Goal: Information Seeking & Learning: Find specific fact

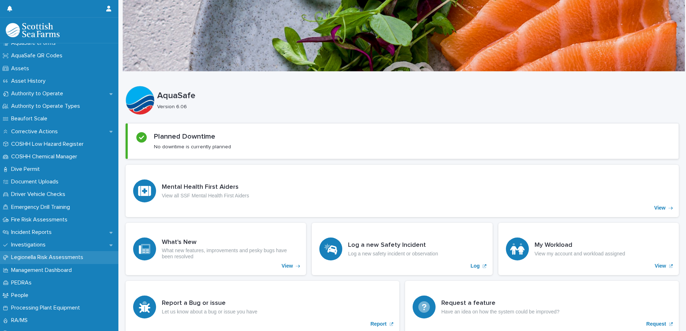
scroll to position [108, 0]
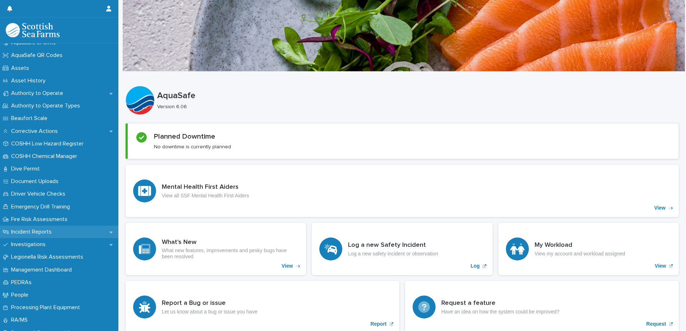
click at [59, 233] on div "Incident Reports" at bounding box center [59, 232] width 118 height 13
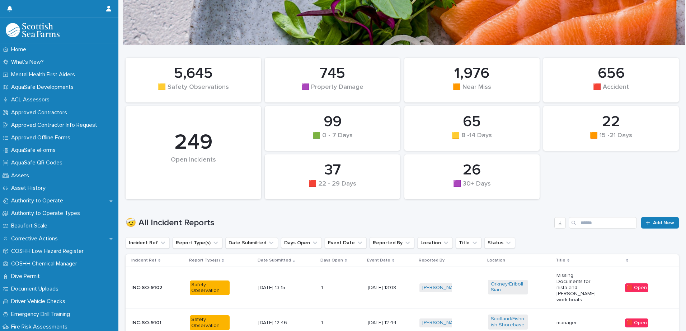
scroll to position [72, 0]
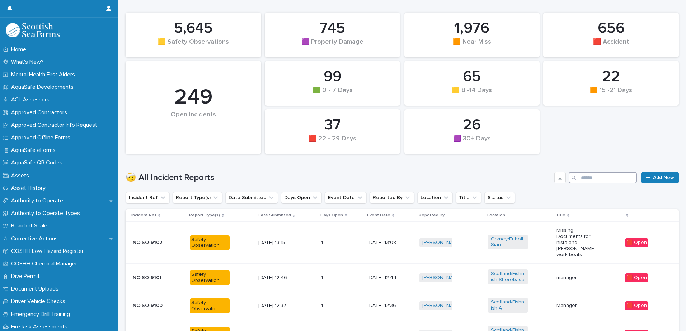
click at [583, 177] on input "Search" at bounding box center [602, 177] width 68 height 11
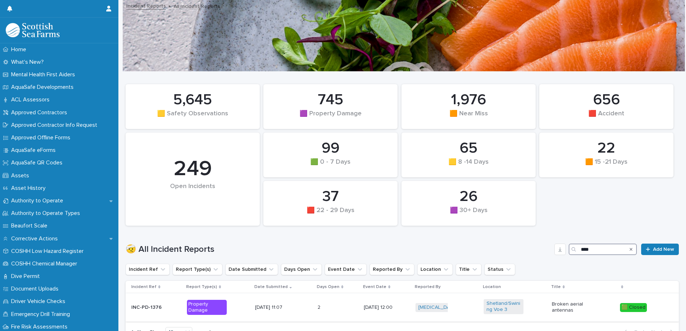
type input "****"
click at [566, 315] on div "Broken aerial antennas" at bounding box center [583, 308] width 62 height 18
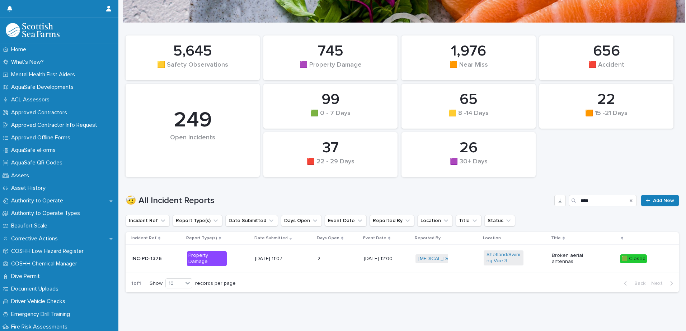
scroll to position [57, 0]
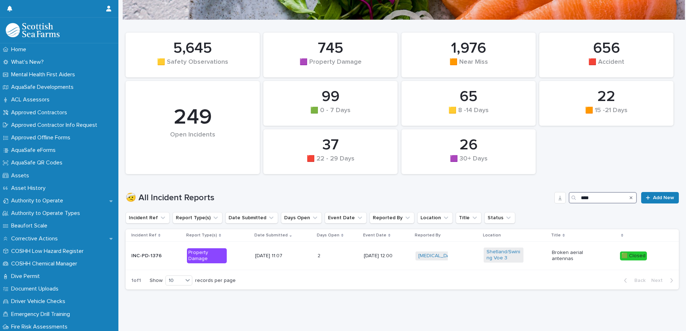
click at [592, 195] on input "****" at bounding box center [602, 197] width 68 height 11
type input "*"
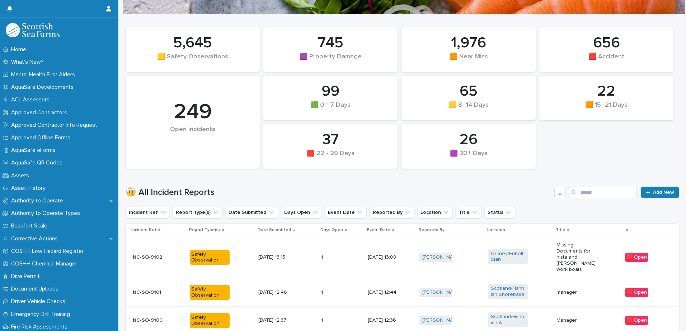
click at [597, 164] on div "22 🟧 15 -21 Days 99 🟩 0 - 7 Days 745 🟪 Property Damage 26 🟪 30+ Days 65 🟨 8 -14…" at bounding box center [402, 98] width 560 height 149
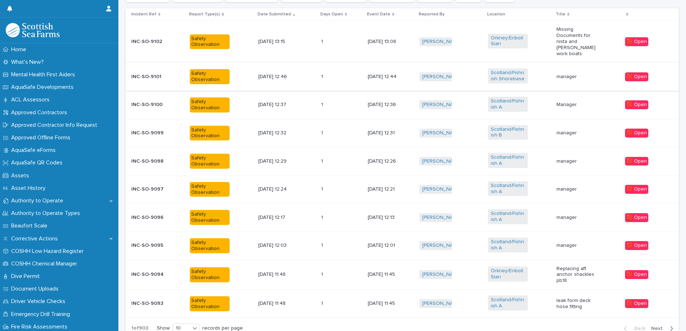
scroll to position [326, 0]
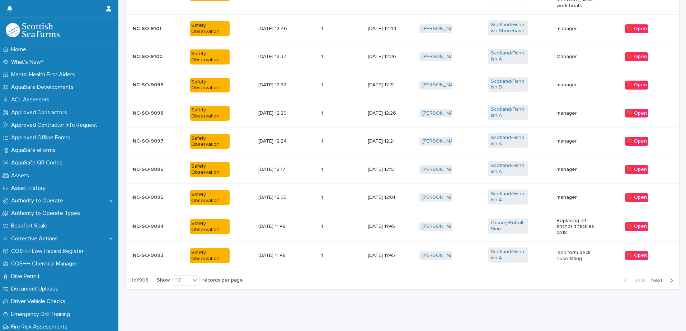
click at [667, 278] on div "button" at bounding box center [670, 281] width 6 height 6
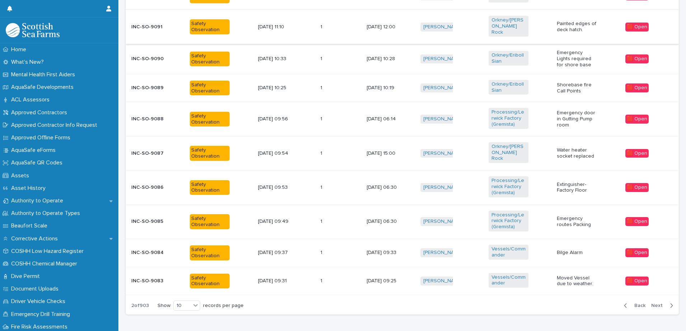
scroll to position [331, 0]
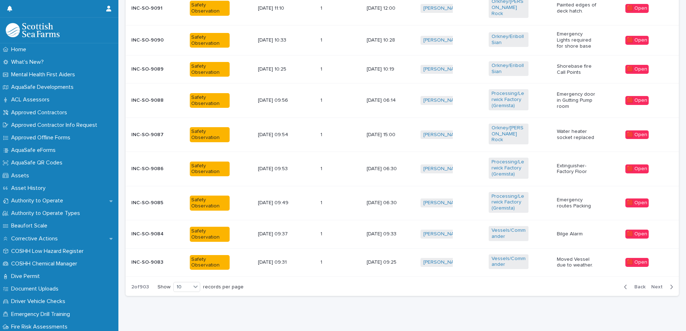
click at [670, 284] on icon "button" at bounding box center [671, 287] width 3 height 6
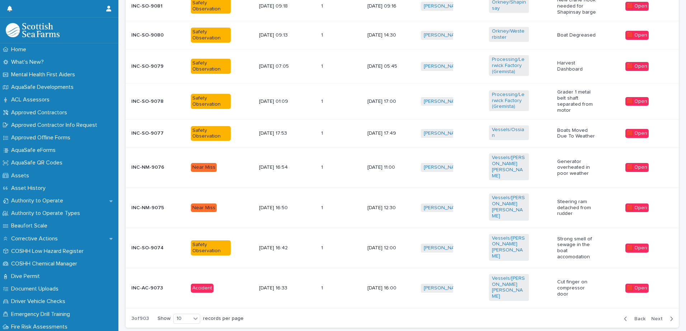
click at [667, 316] on div "button" at bounding box center [670, 319] width 6 height 6
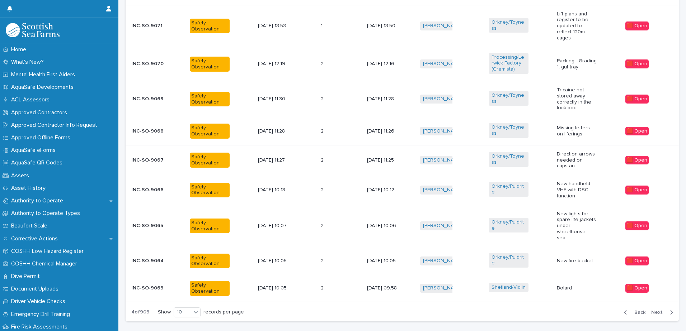
scroll to position [345, 0]
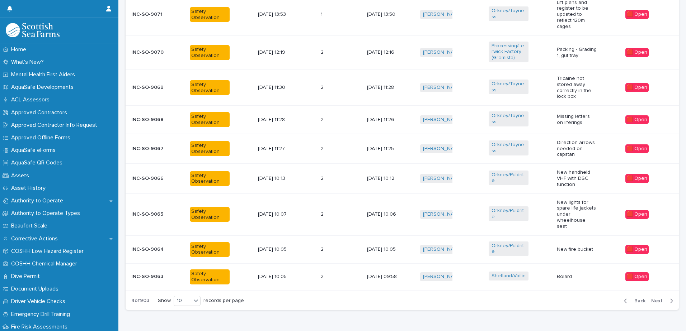
click at [659, 299] on span "Next" at bounding box center [659, 301] width 16 height 5
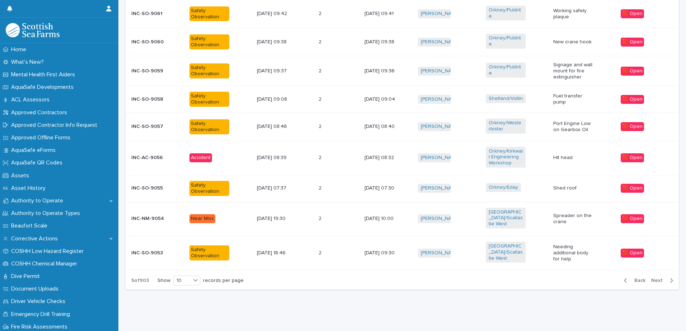
scroll to position [319, 0]
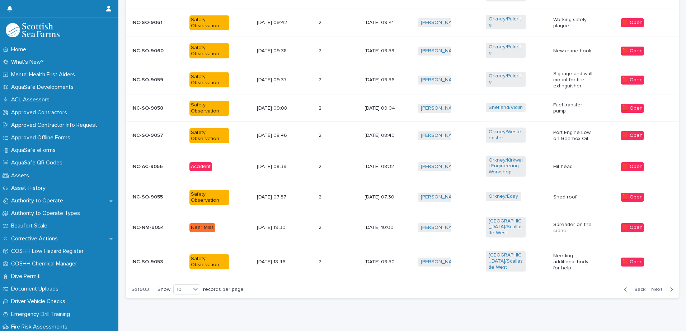
click at [657, 287] on span "Next" at bounding box center [659, 289] width 16 height 5
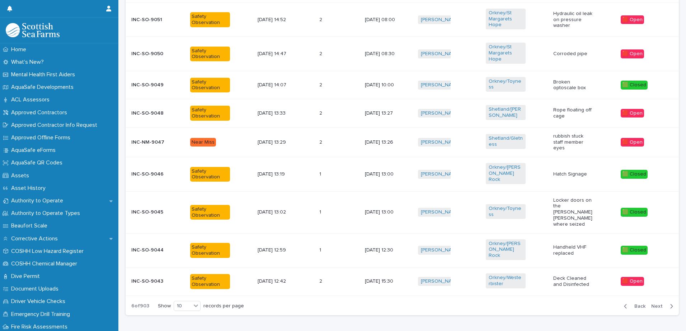
scroll to position [326, 0]
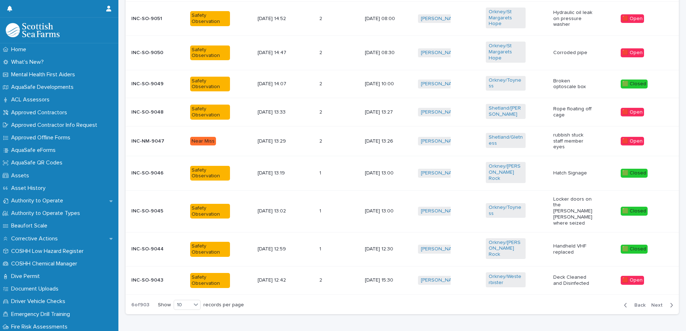
click at [667, 302] on div "button" at bounding box center [670, 305] width 6 height 6
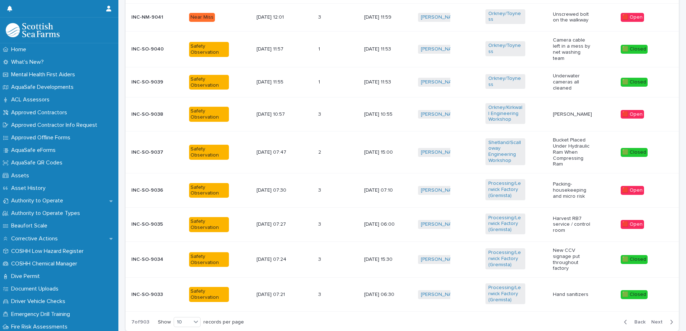
scroll to position [347, 0]
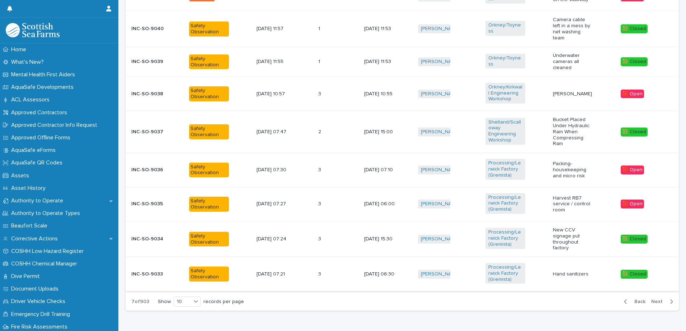
click at [665, 277] on td "🟩 Closed" at bounding box center [648, 274] width 61 height 34
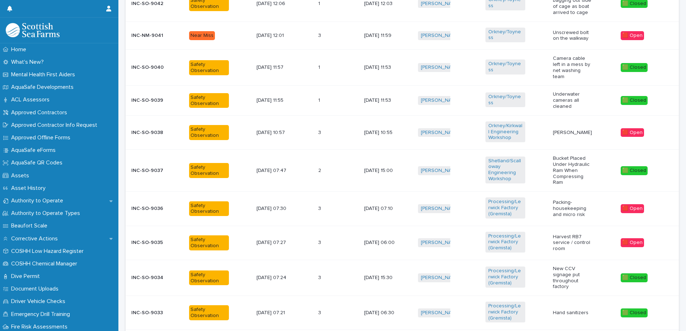
scroll to position [368, 0]
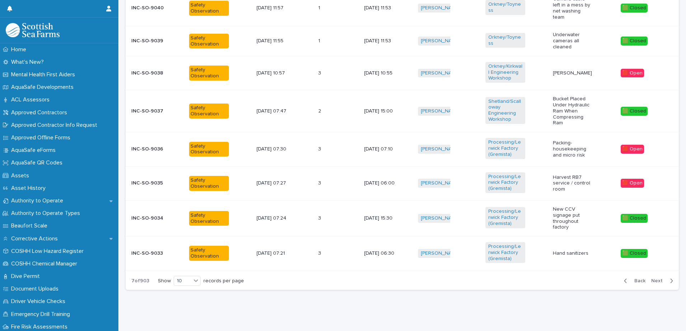
click at [651, 279] on span "Next" at bounding box center [659, 281] width 16 height 5
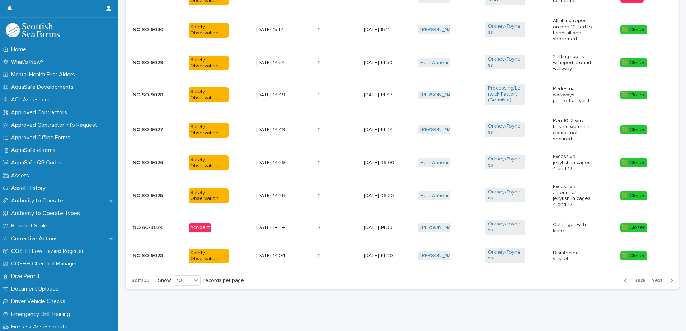
scroll to position [342, 0]
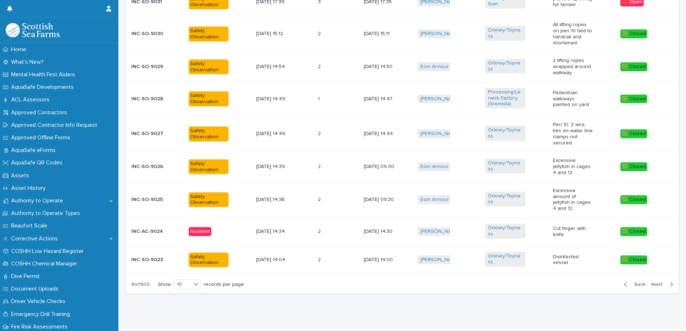
click at [657, 282] on span "Next" at bounding box center [659, 284] width 16 height 5
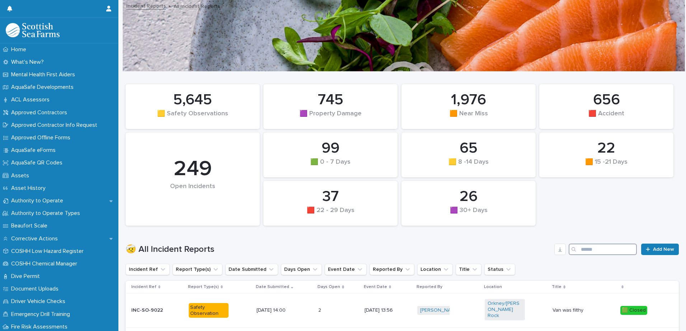
click at [587, 251] on input "Search" at bounding box center [602, 249] width 68 height 11
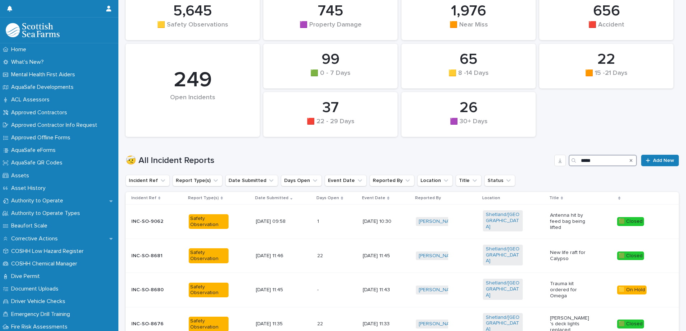
scroll to position [108, 0]
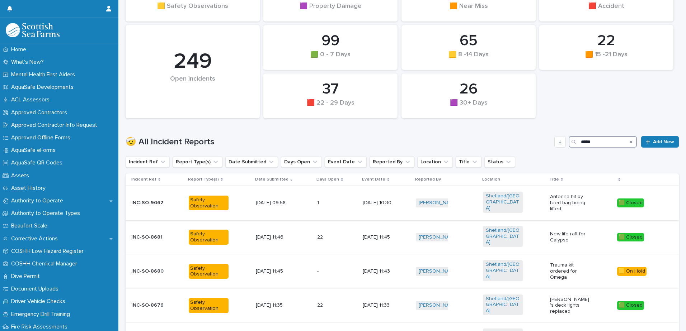
type input "*****"
click at [586, 197] on p "Antenna hit by feed bag being lifted" at bounding box center [570, 203] width 40 height 18
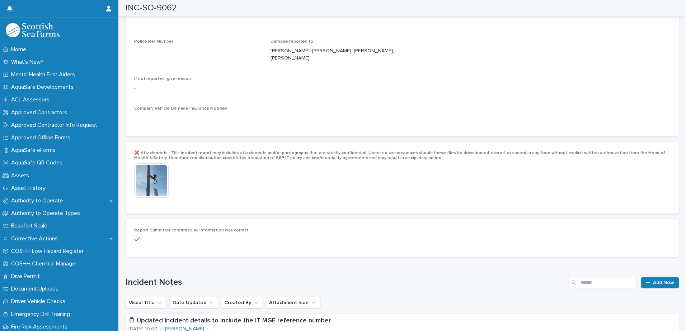
scroll to position [1435, 0]
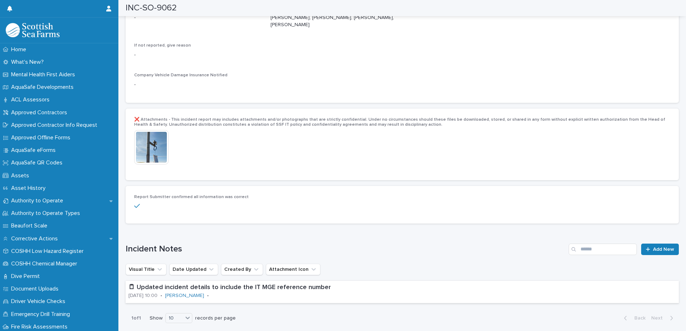
click at [158, 132] on img at bounding box center [151, 147] width 34 height 34
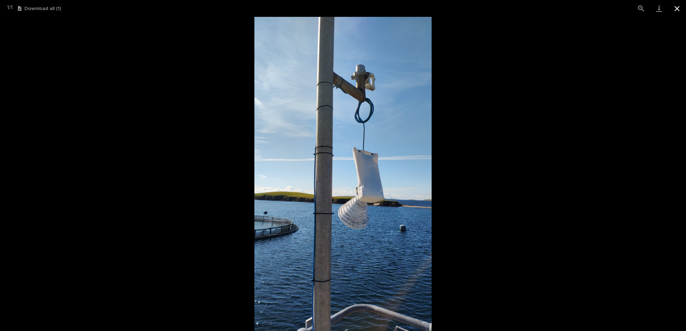
click at [676, 9] on button "Close gallery" at bounding box center [677, 8] width 18 height 17
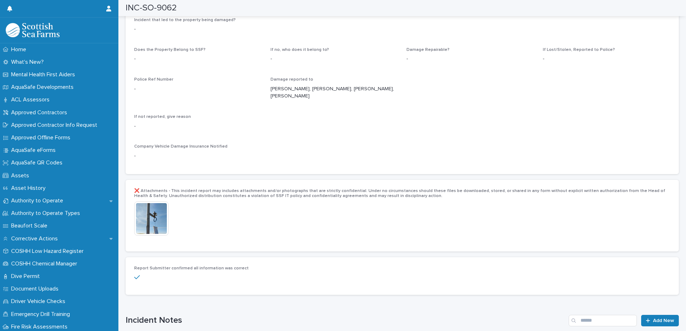
scroll to position [1211, 0]
